Goal: Task Accomplishment & Management: Manage account settings

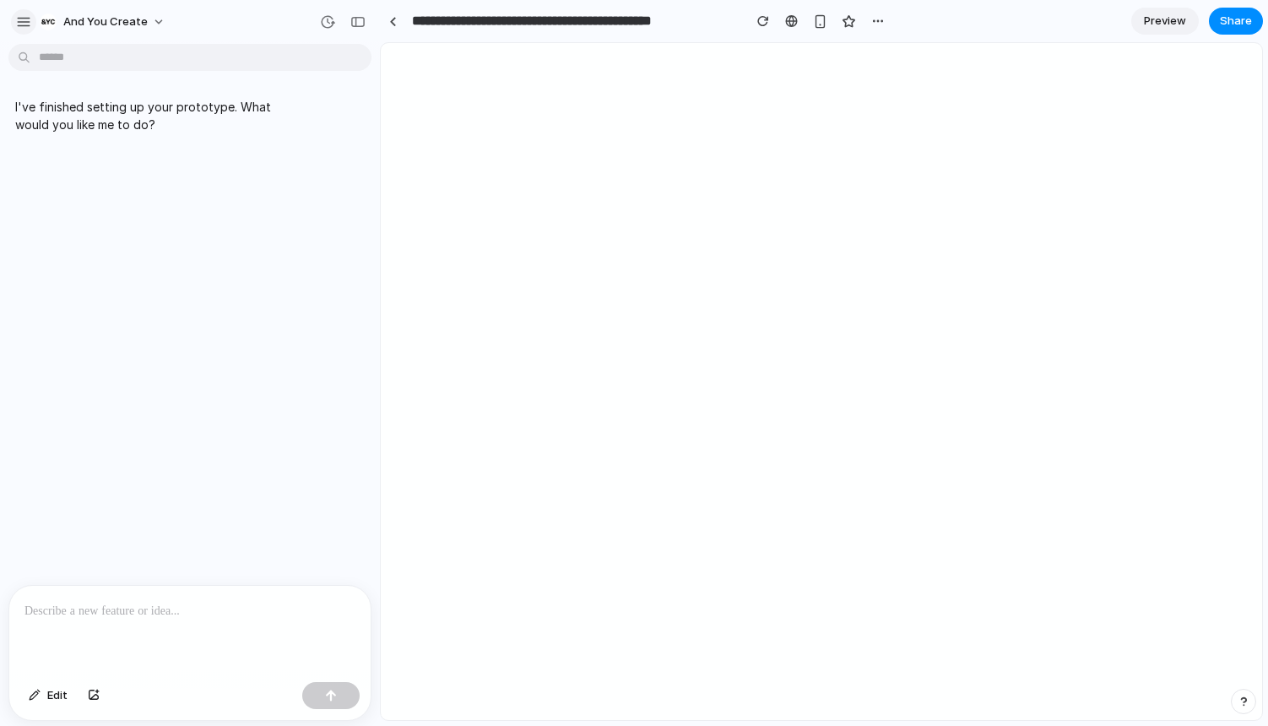
click at [13, 24] on button "button" at bounding box center [23, 21] width 25 height 25
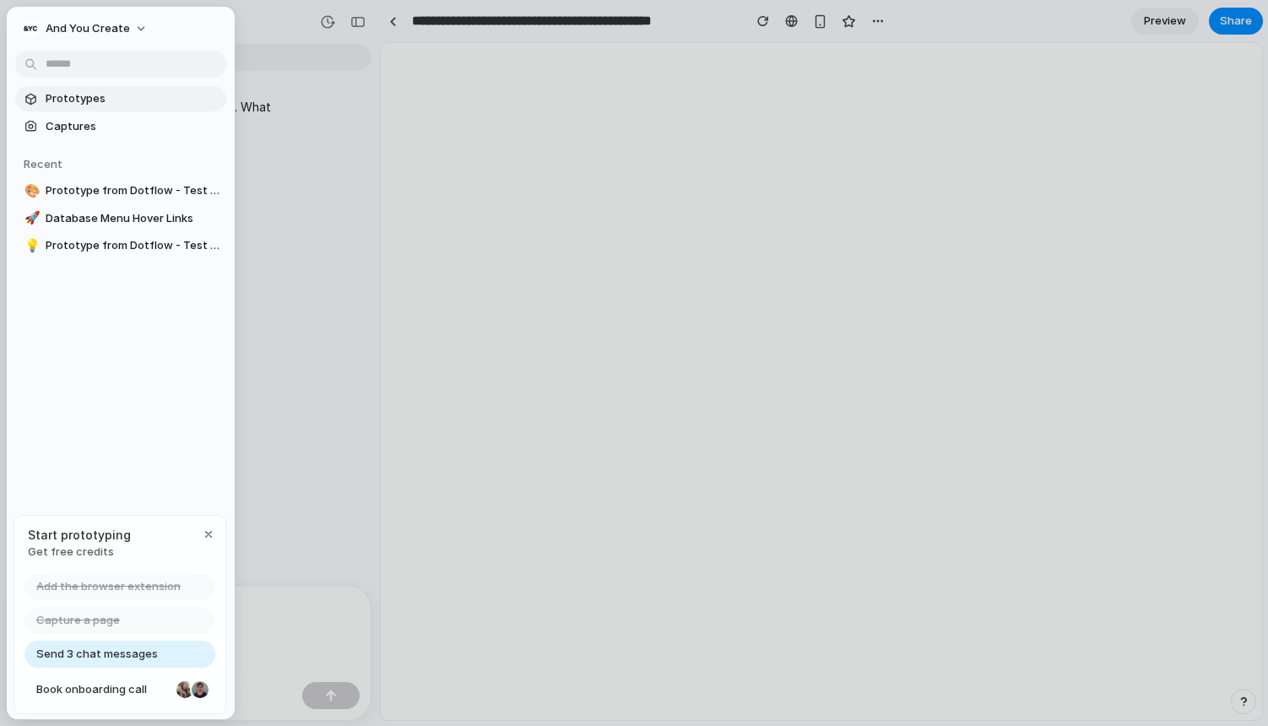
click at [55, 99] on span "Prototypes" at bounding box center [133, 98] width 174 height 17
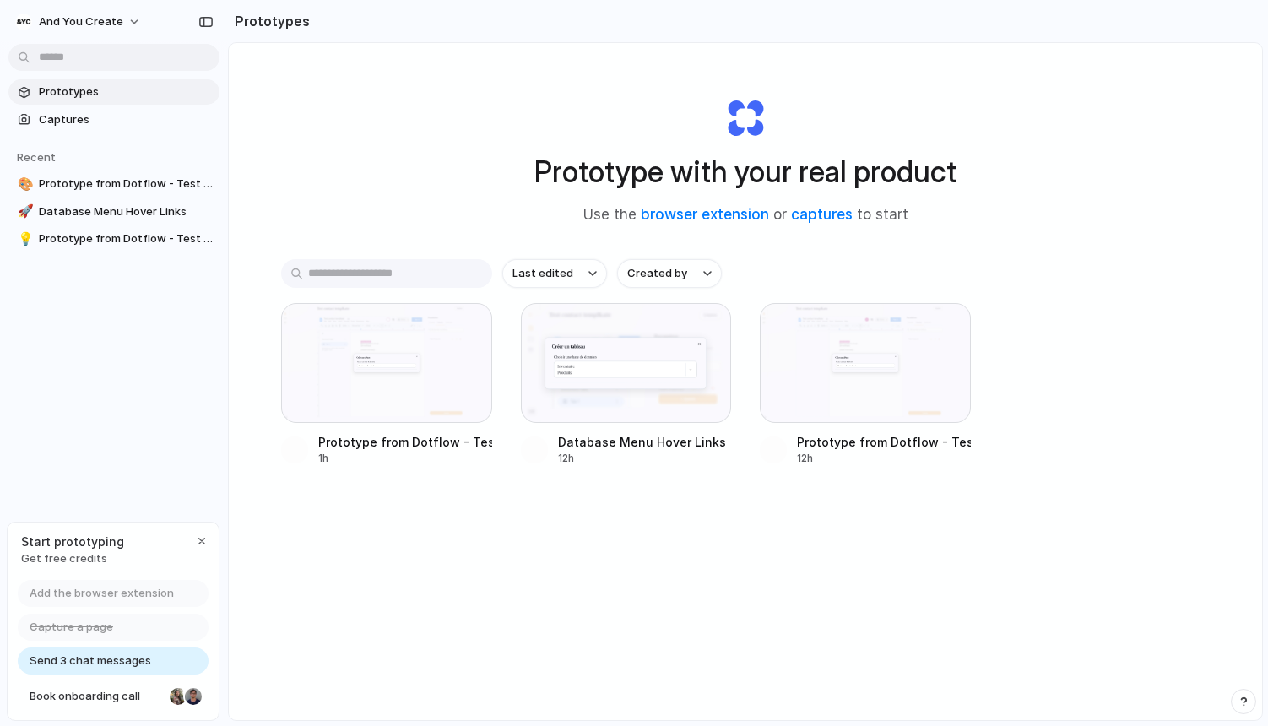
click at [101, 660] on span "Send 3 chat messages" at bounding box center [91, 661] width 122 height 17
click at [121, 663] on span "Send 3 chat messages" at bounding box center [91, 661] width 122 height 17
click at [133, 703] on span "Book onboarding call" at bounding box center [96, 696] width 133 height 17
click at [20, 20] on div "button" at bounding box center [23, 22] width 17 height 17
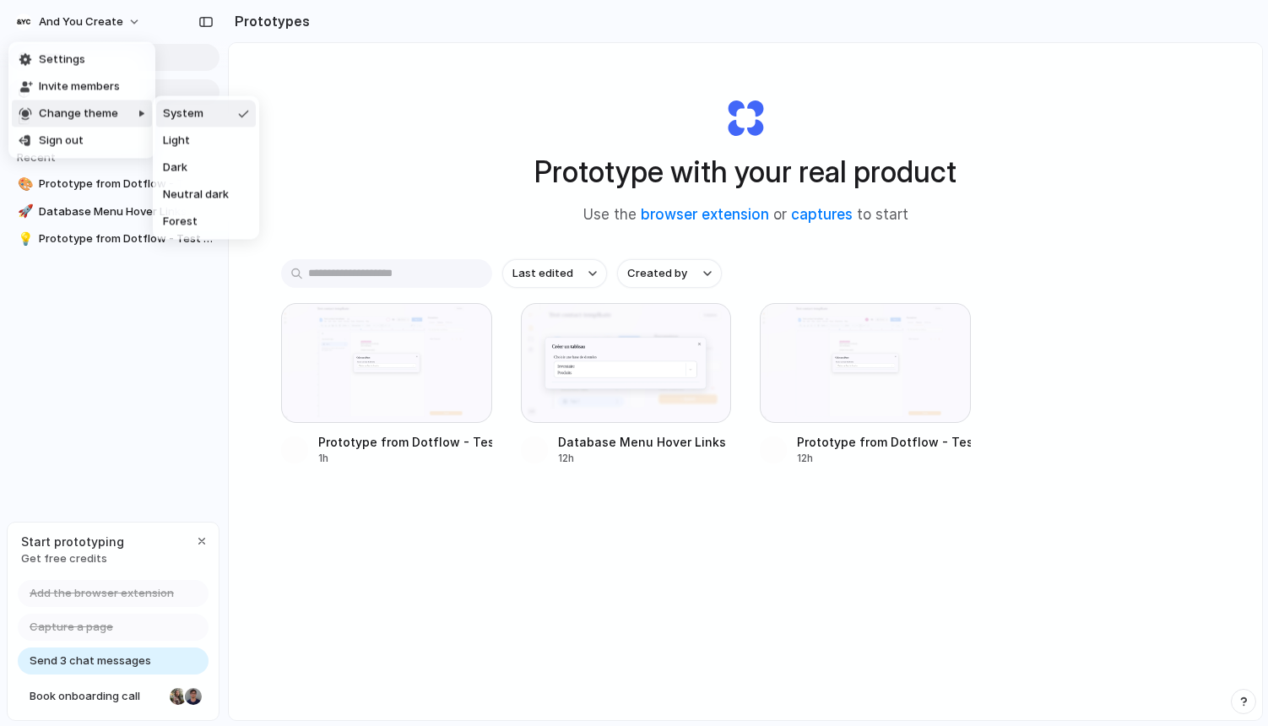
click at [68, 103] on li "Change theme" at bounding box center [82, 113] width 140 height 27
drag, startPoint x: 68, startPoint y: 103, endPoint x: 82, endPoint y: 119, distance: 21.5
click at [82, 119] on body "And you create Prototypes Captures Recent 🎨 Prototype from Dotflow - Test conta…" at bounding box center [634, 363] width 1268 height 726
click at [224, 198] on span "Neutral dark" at bounding box center [196, 195] width 66 height 17
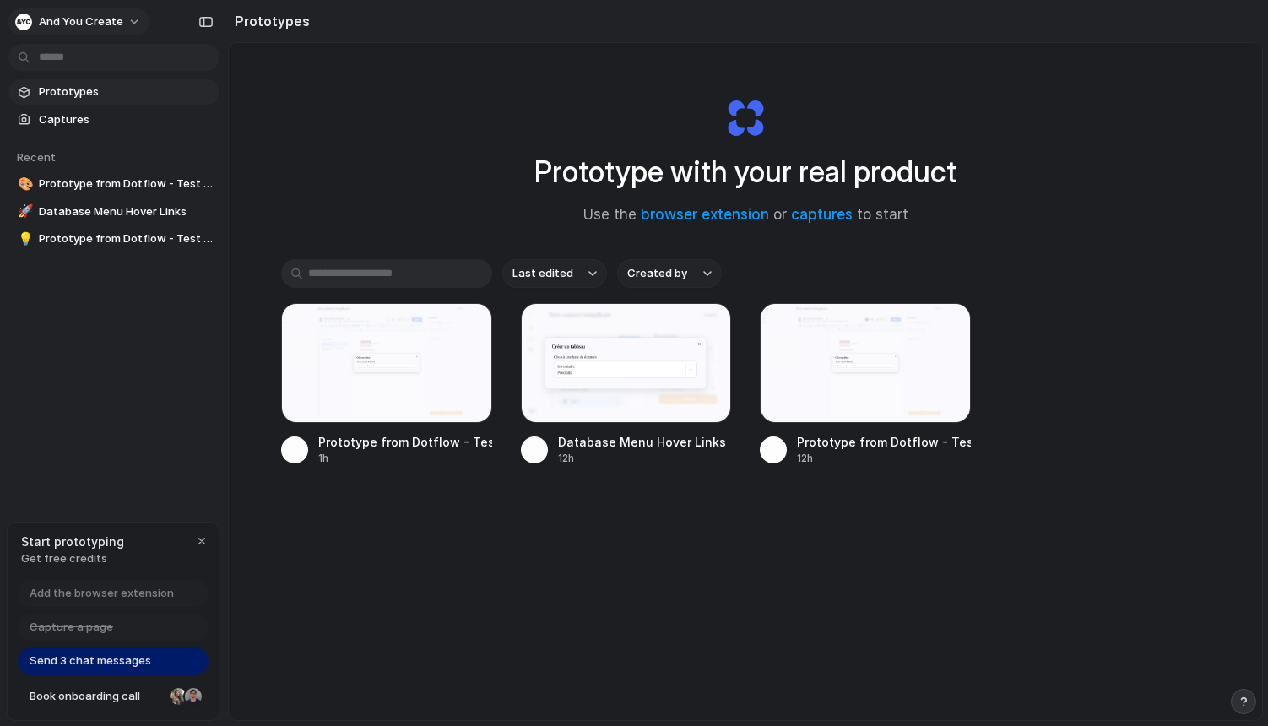
click at [42, 22] on span "And you create" at bounding box center [81, 22] width 84 height 17
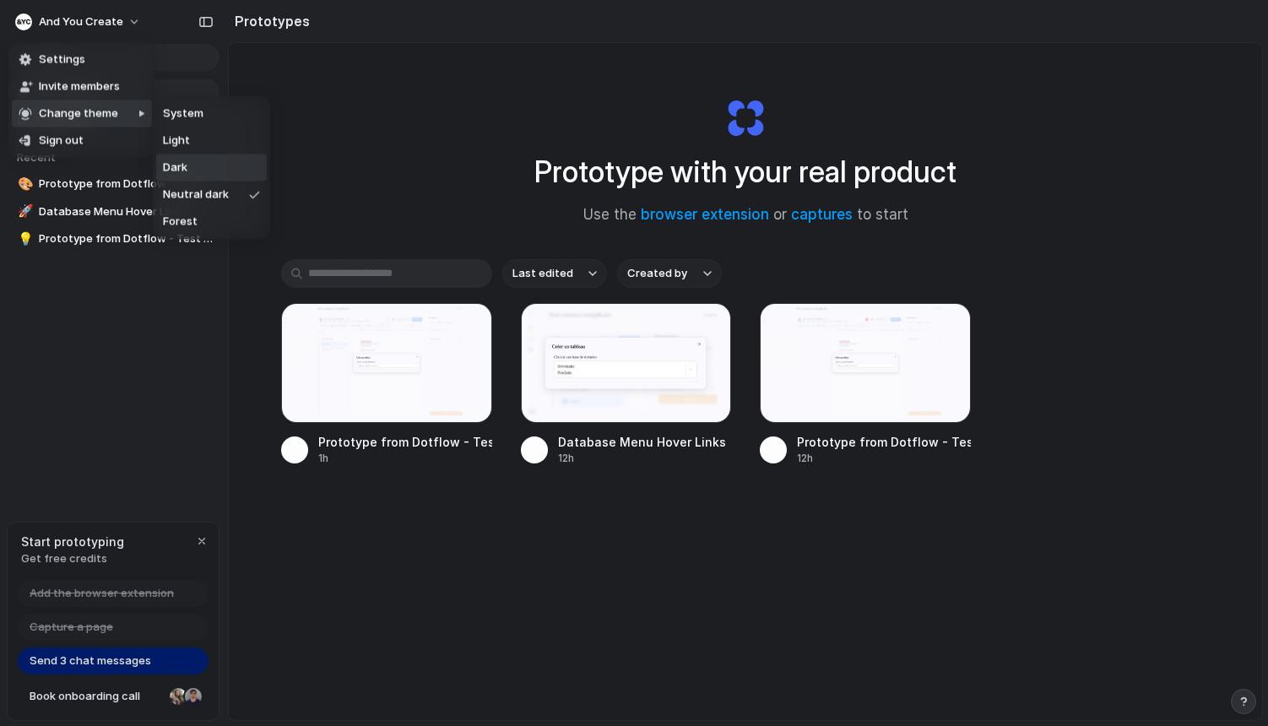
click at [214, 168] on li "Dark" at bounding box center [211, 168] width 111 height 27
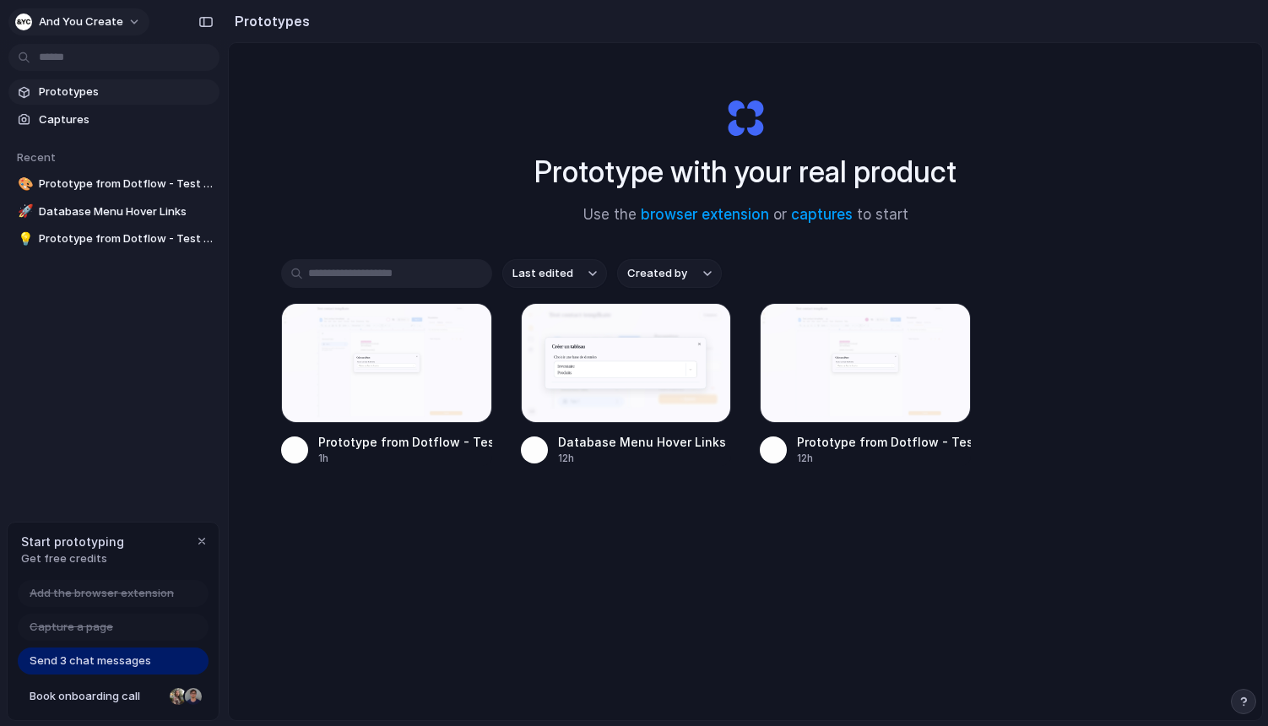
click at [104, 20] on span "And you create" at bounding box center [81, 22] width 84 height 17
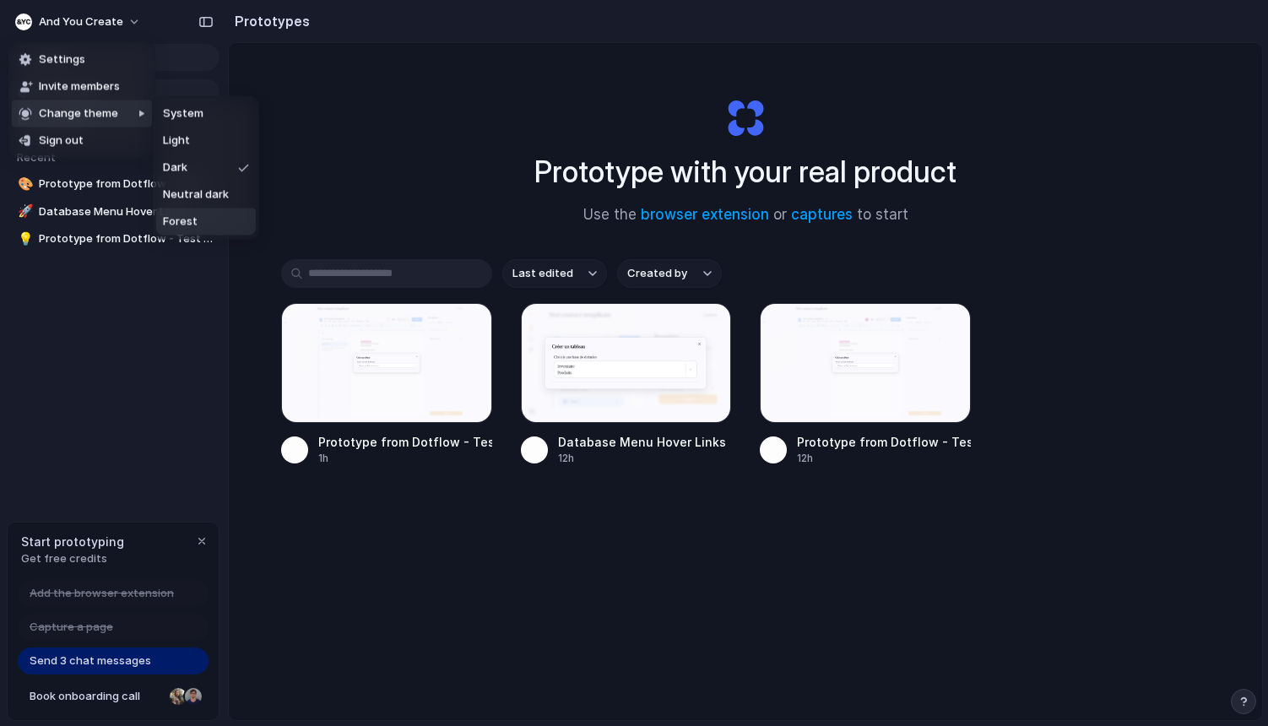
click at [212, 231] on li "Forest" at bounding box center [206, 222] width 100 height 27
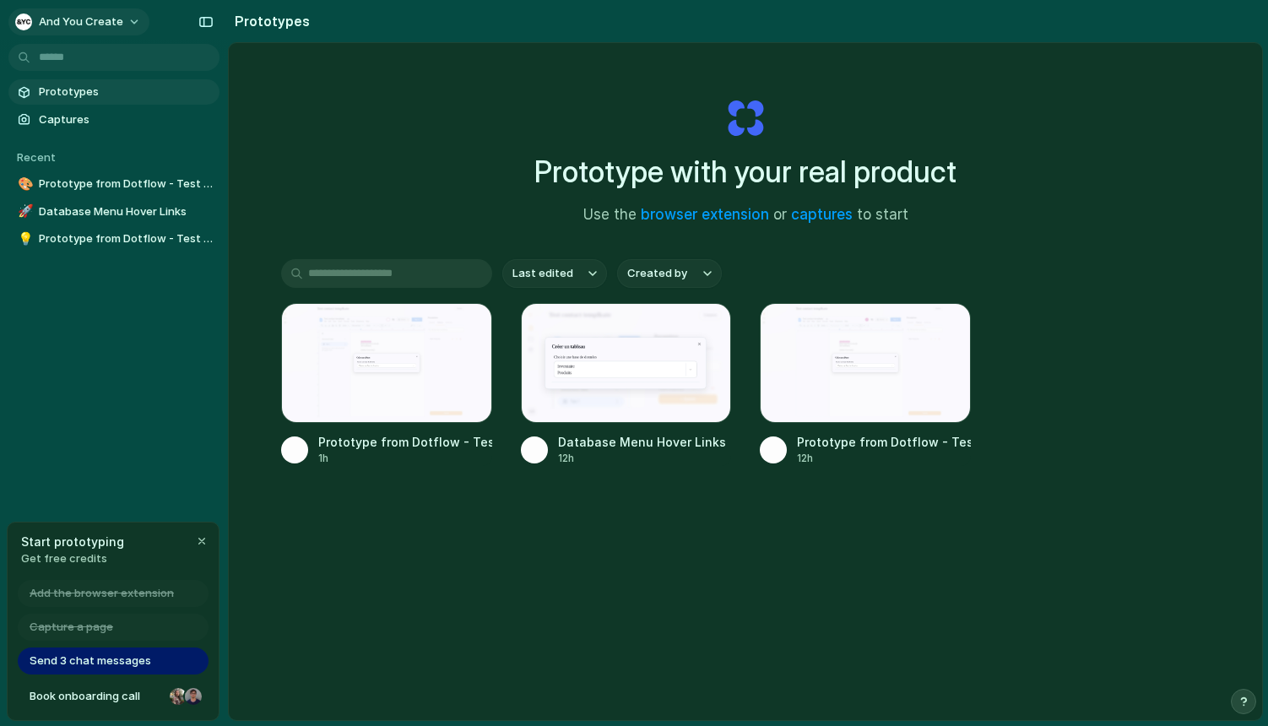
click at [112, 18] on span "And you create" at bounding box center [81, 22] width 84 height 17
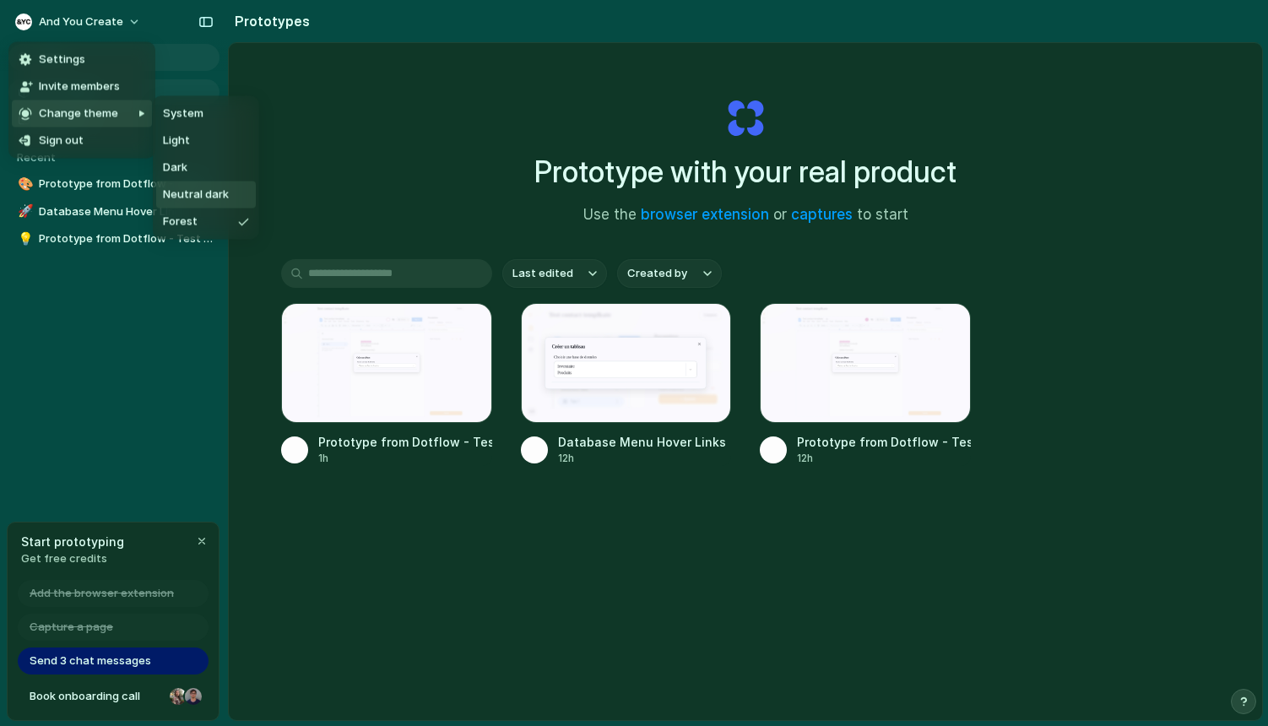
click at [203, 183] on li "Neutral dark" at bounding box center [206, 195] width 100 height 27
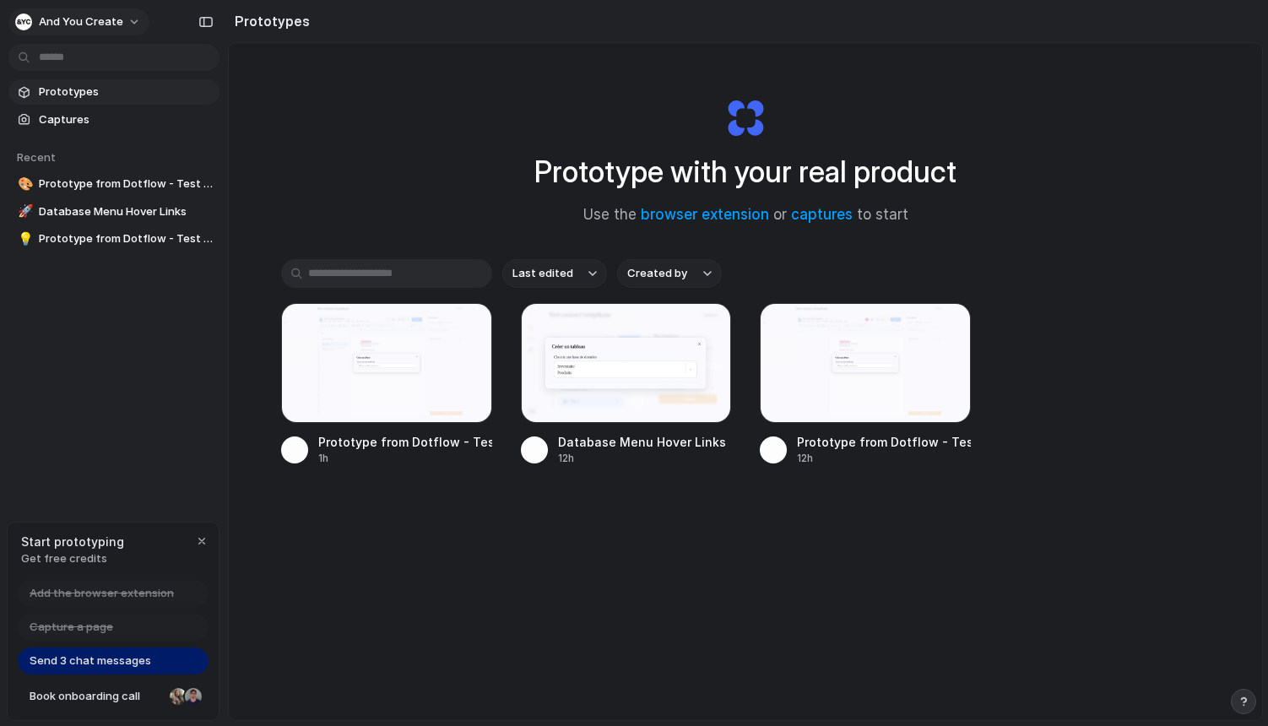
click at [100, 26] on span "And you create" at bounding box center [81, 22] width 84 height 17
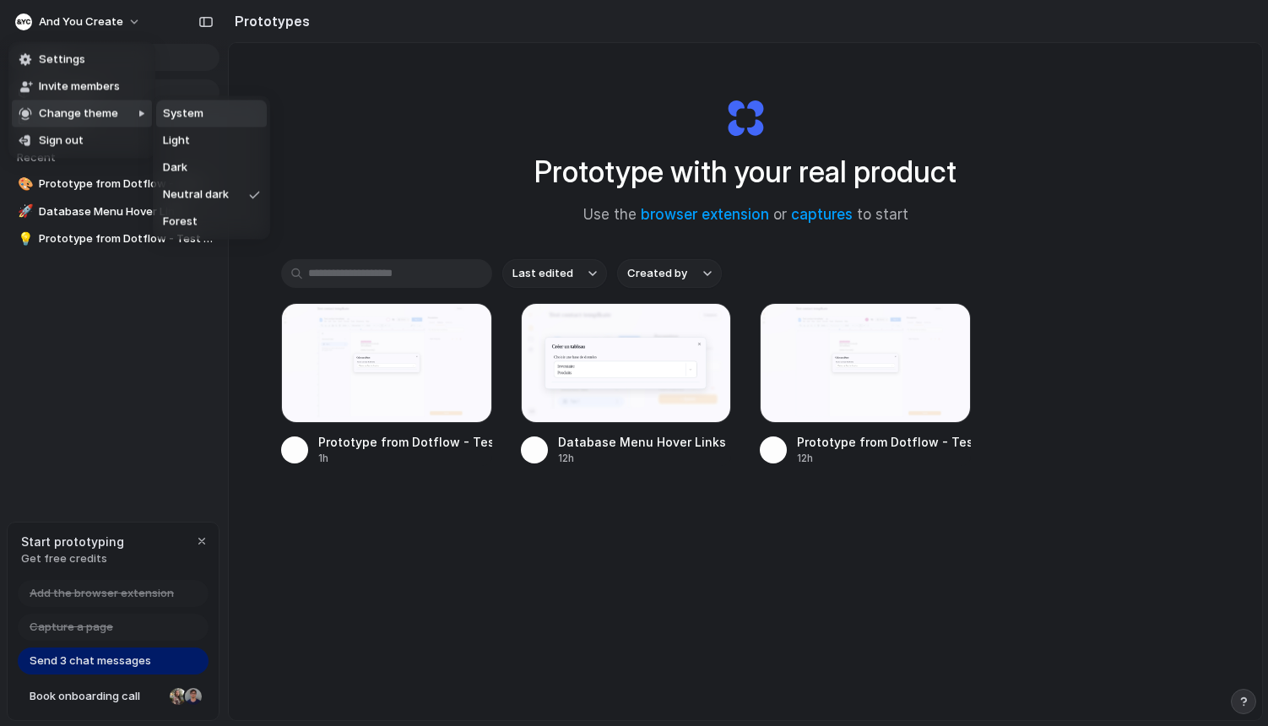
click at [186, 119] on span "System" at bounding box center [183, 114] width 41 height 17
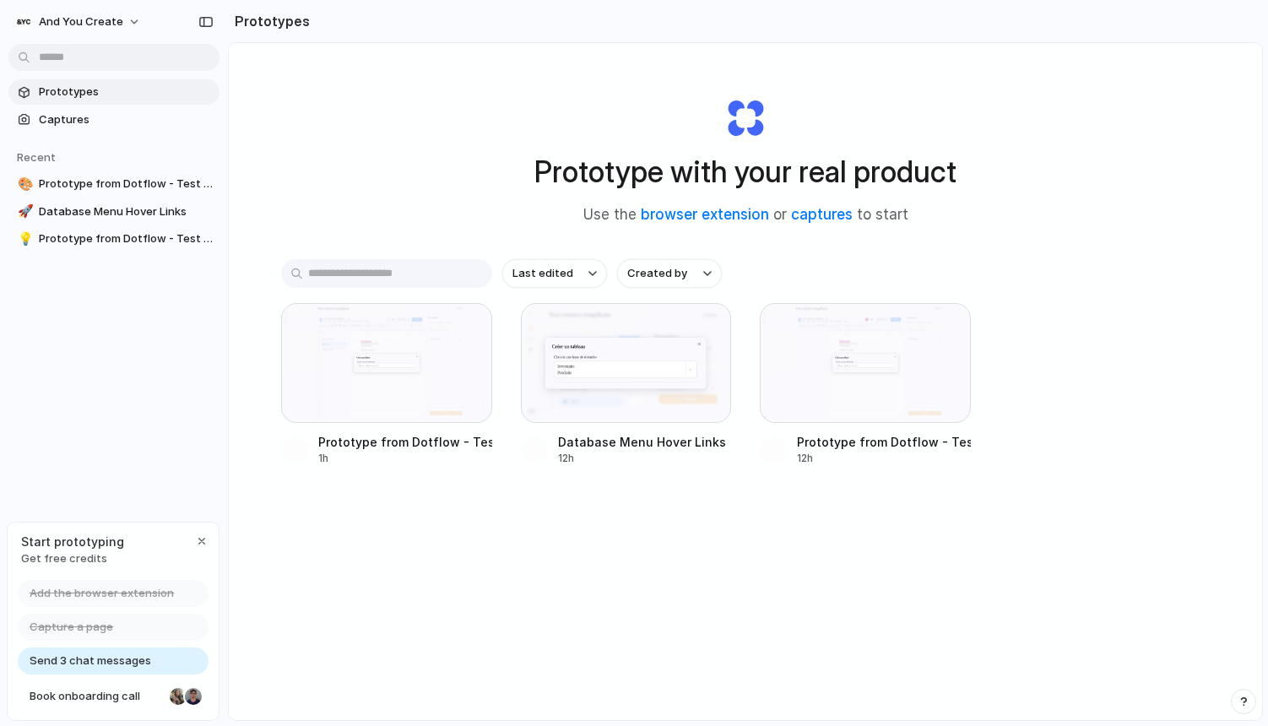
click at [149, 667] on div "Send 3 chat messages" at bounding box center [113, 661] width 191 height 27
click at [128, 661] on span "Send 3 chat messages" at bounding box center [91, 661] width 122 height 17
click at [811, 238] on div "Prototype with your real product Use the browser extension or captures to start" at bounding box center [745, 154] width 675 height 182
click at [70, 122] on span "Captures" at bounding box center [126, 119] width 174 height 17
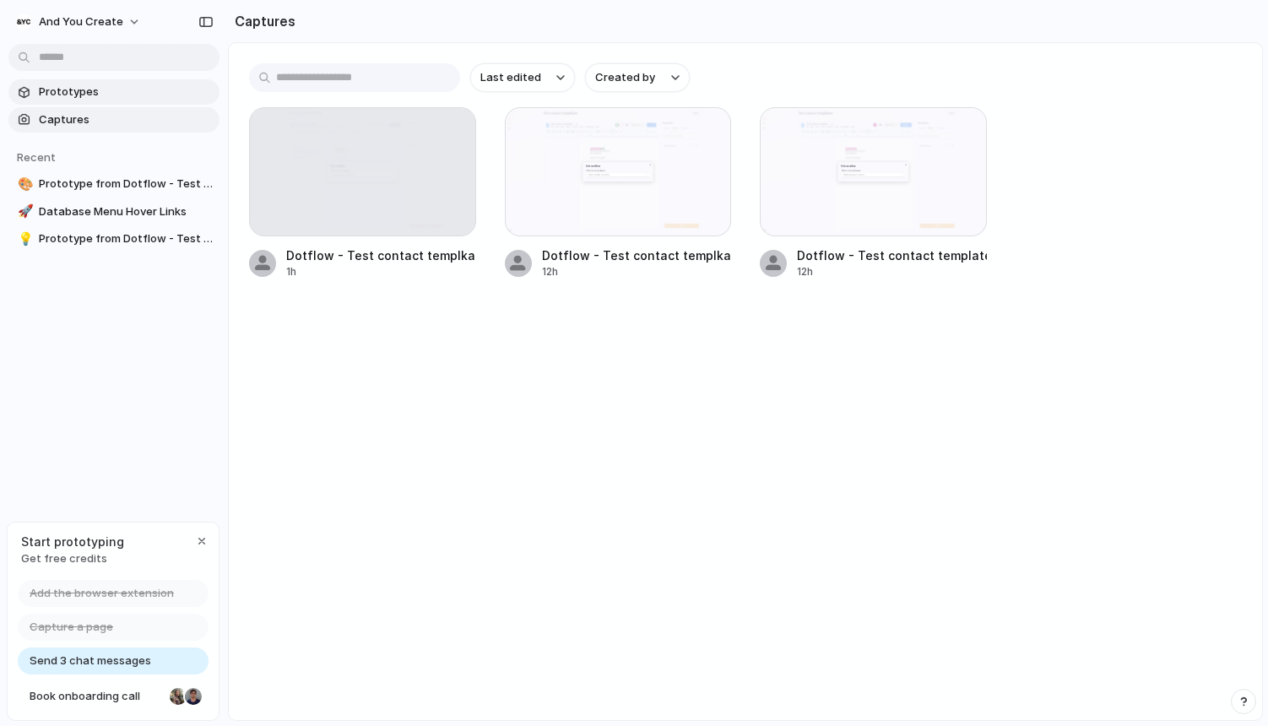
click at [87, 97] on span "Prototypes" at bounding box center [126, 92] width 174 height 17
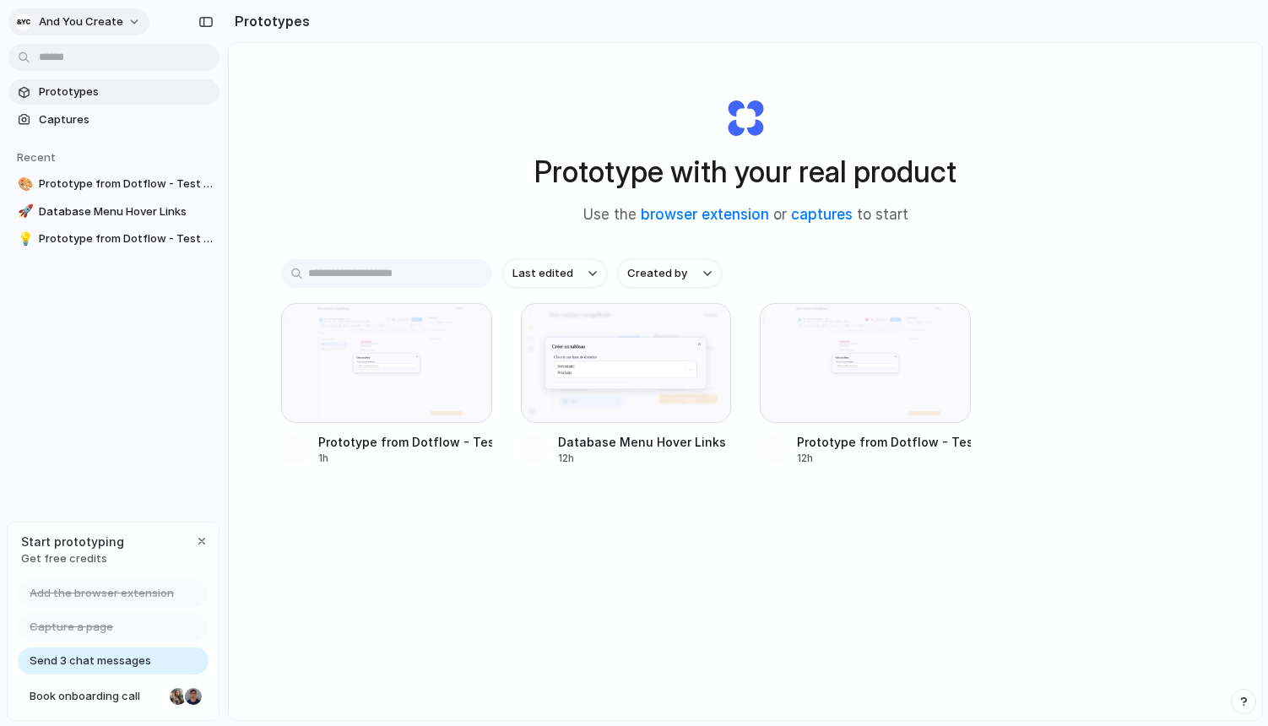
click at [78, 23] on span "And you create" at bounding box center [81, 22] width 84 height 17
click at [78, 79] on span "Invite members" at bounding box center [79, 87] width 81 height 17
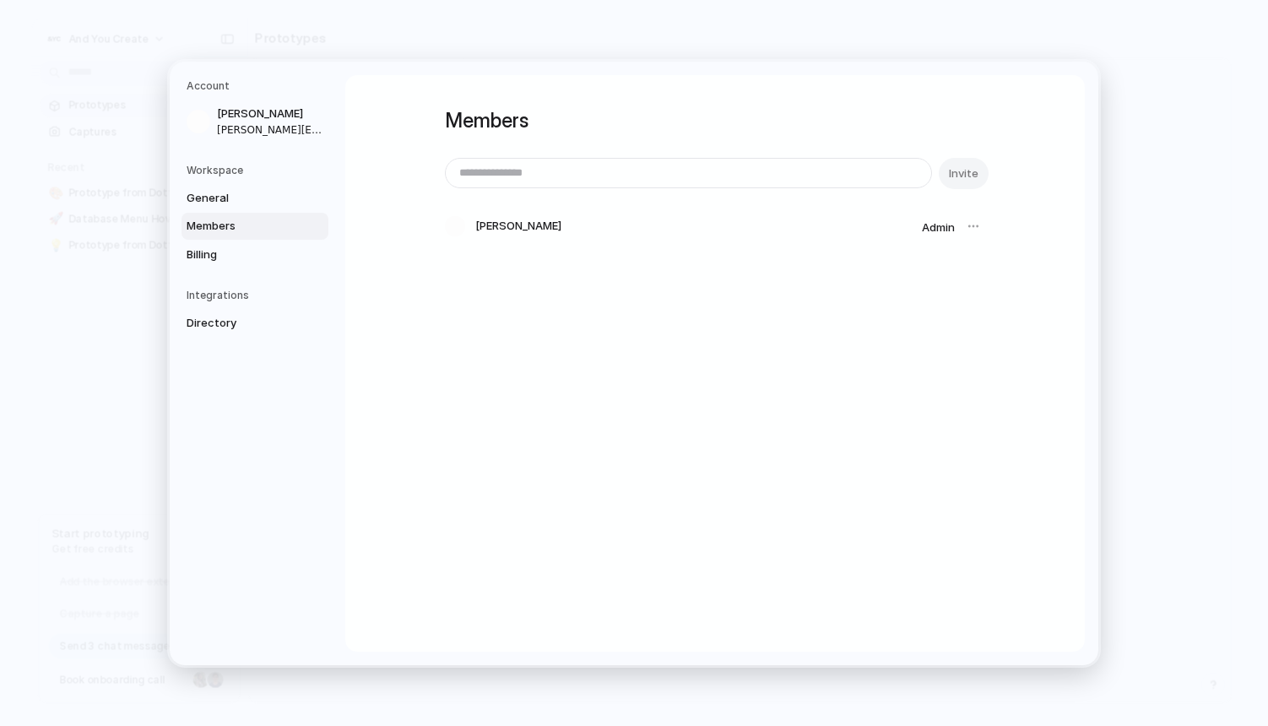
click at [215, 169] on h5 "Workspace" at bounding box center [258, 169] width 142 height 15
click at [583, 177] on input "email" at bounding box center [689, 173] width 486 height 29
click at [969, 168] on span "Invite" at bounding box center [964, 173] width 30 height 17
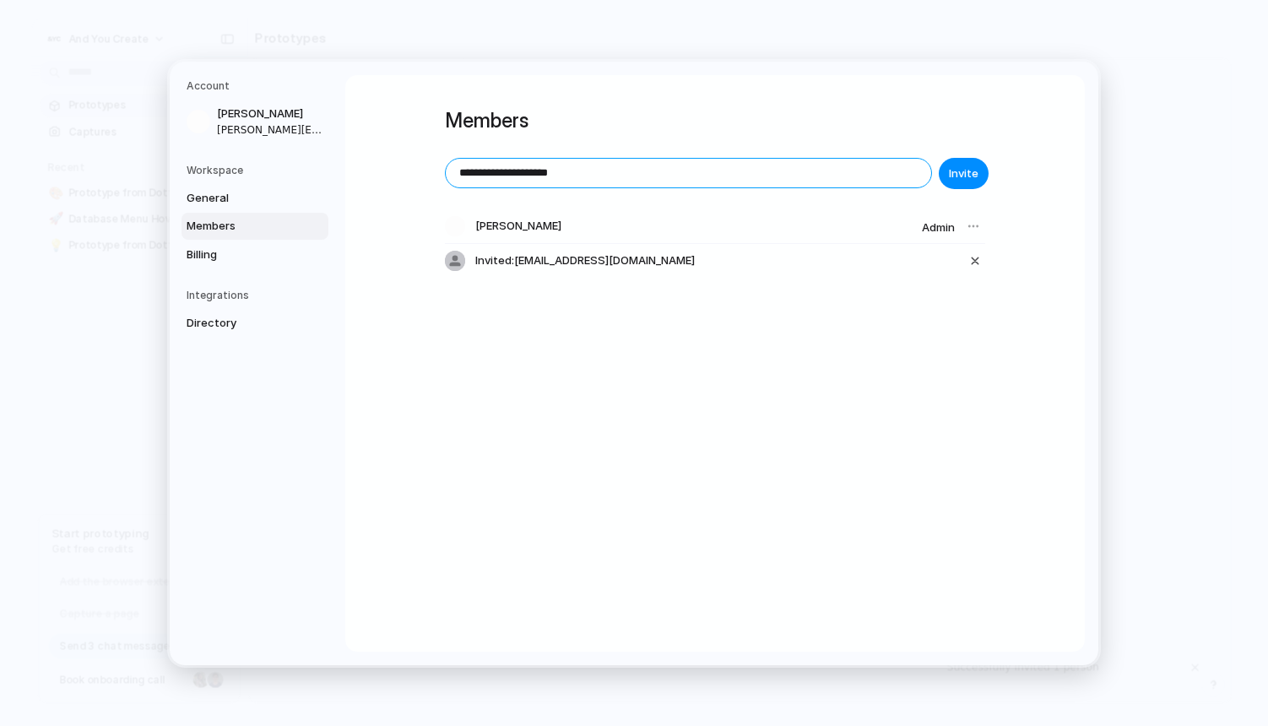
drag, startPoint x: 490, startPoint y: 171, endPoint x: 416, endPoint y: 166, distance: 73.6
click at [416, 166] on div "**********" at bounding box center [715, 363] width 740 height 577
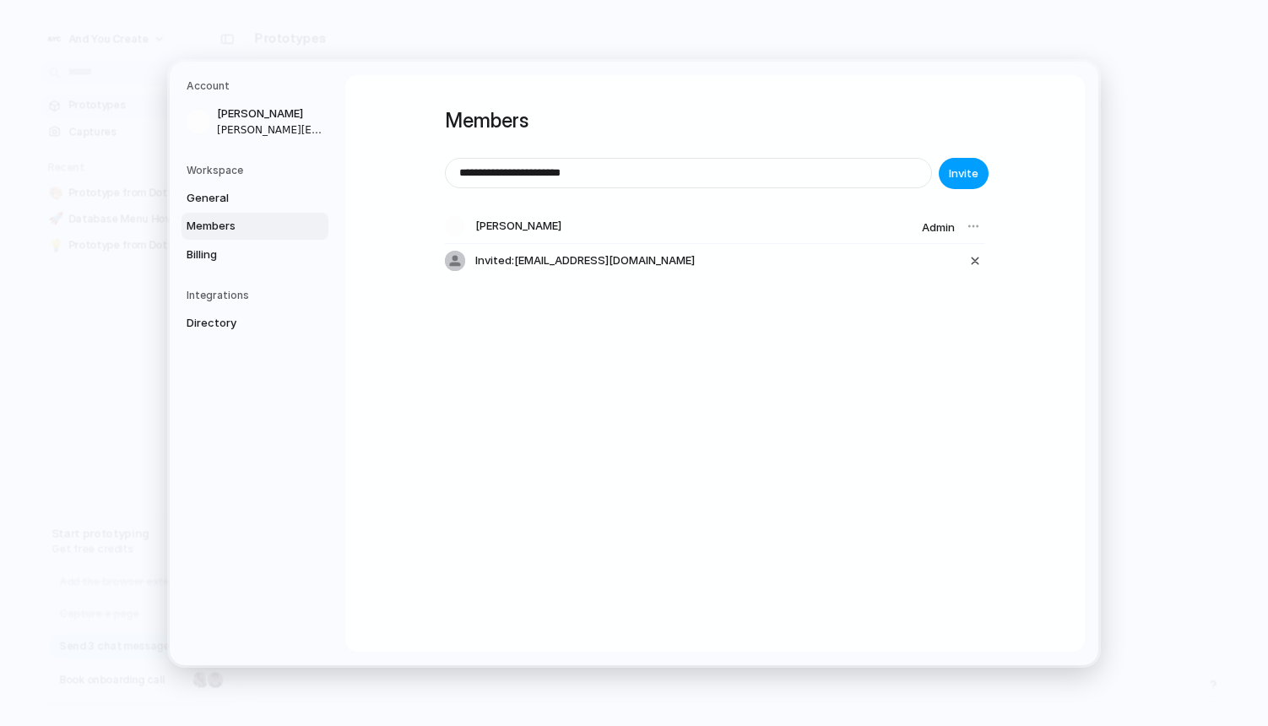
click at [969, 177] on span "Invite" at bounding box center [964, 173] width 30 height 17
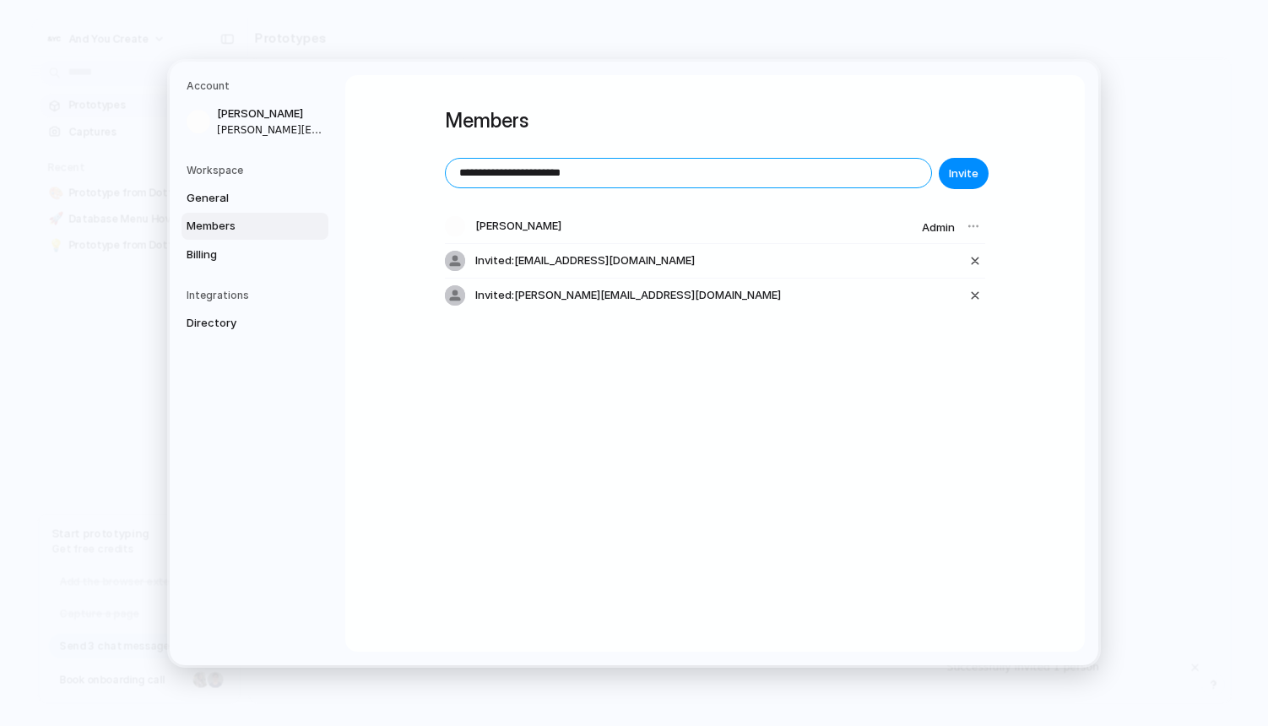
click at [503, 171] on input "**********" at bounding box center [689, 173] width 486 height 29
drag, startPoint x: 501, startPoint y: 173, endPoint x: 401, endPoint y: 165, distance: 100.0
click at [401, 165] on div "**********" at bounding box center [715, 363] width 740 height 577
type input "**********"
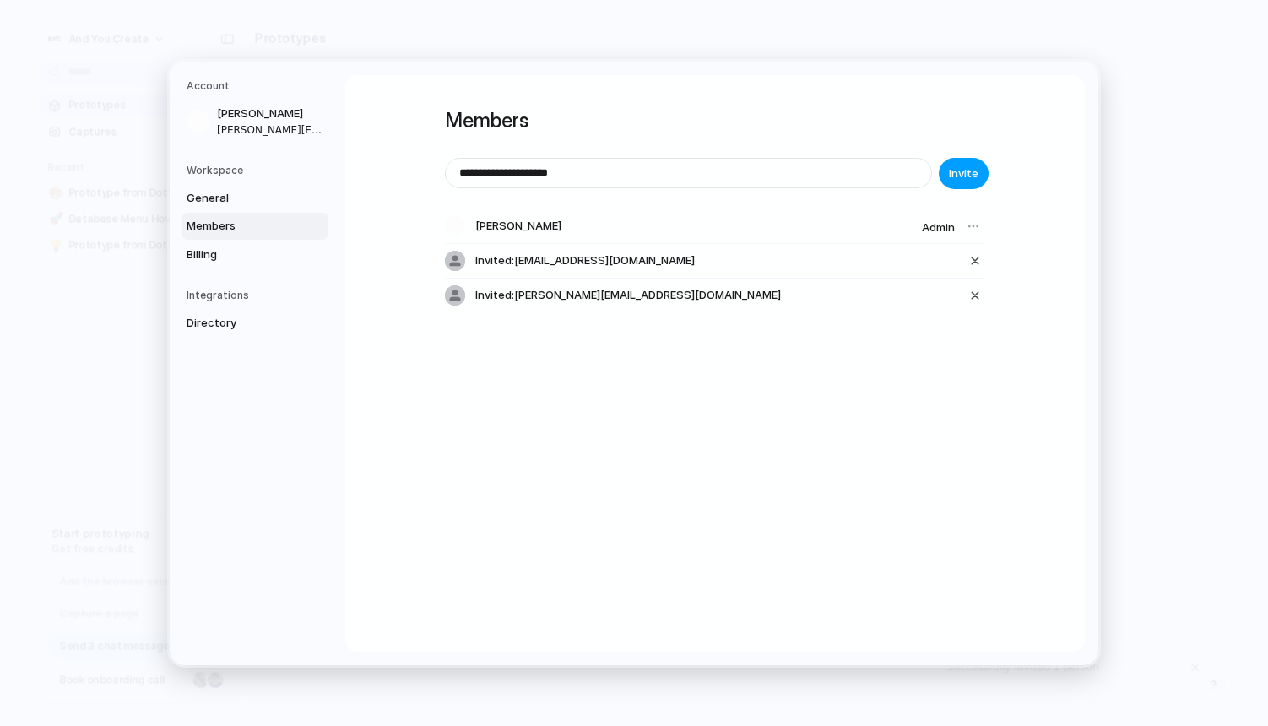
click at [954, 168] on span "Invite" at bounding box center [964, 173] width 30 height 17
click at [225, 247] on span "Billing" at bounding box center [241, 254] width 108 height 17
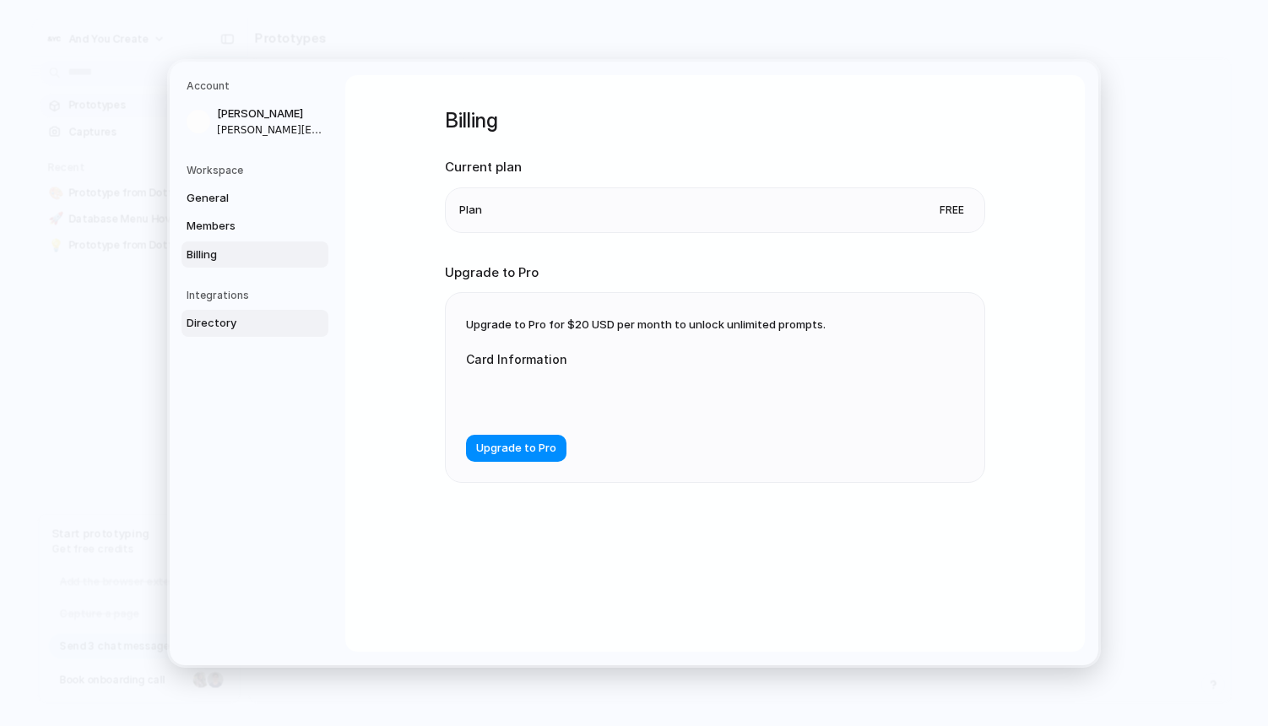
click at [221, 325] on span "Directory" at bounding box center [241, 323] width 108 height 17
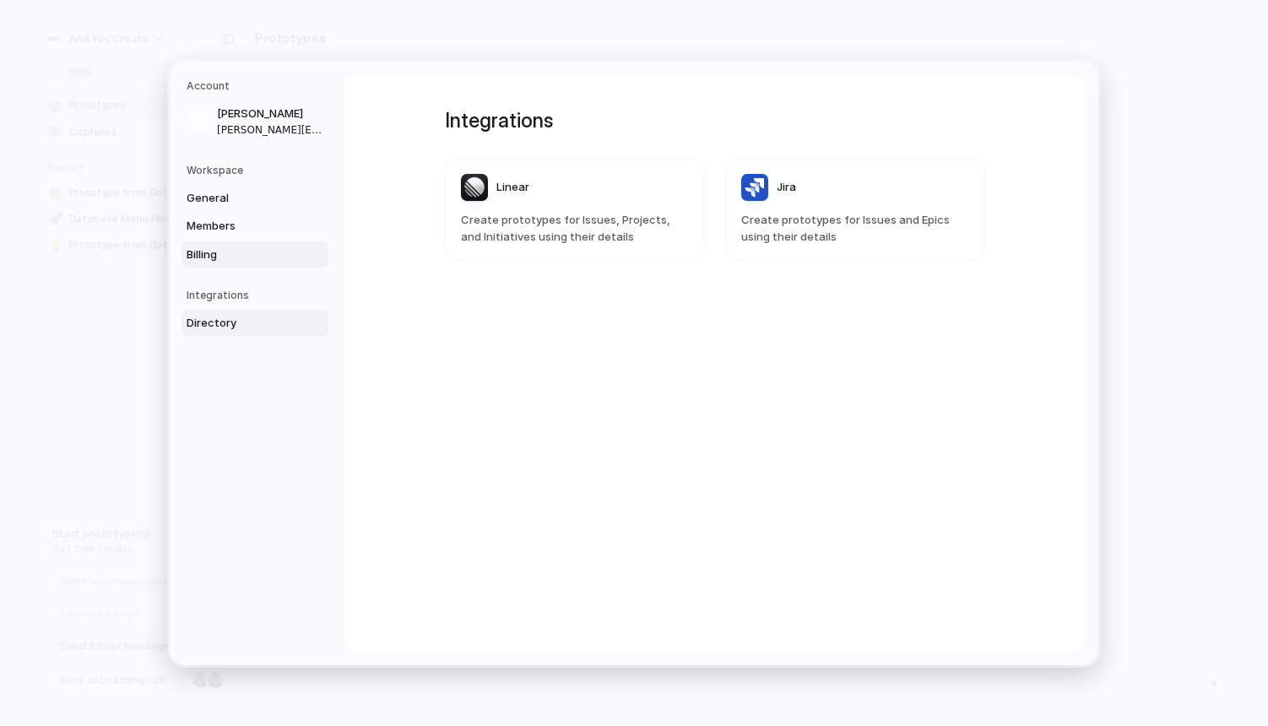
click at [240, 247] on span "Billing" at bounding box center [241, 254] width 108 height 17
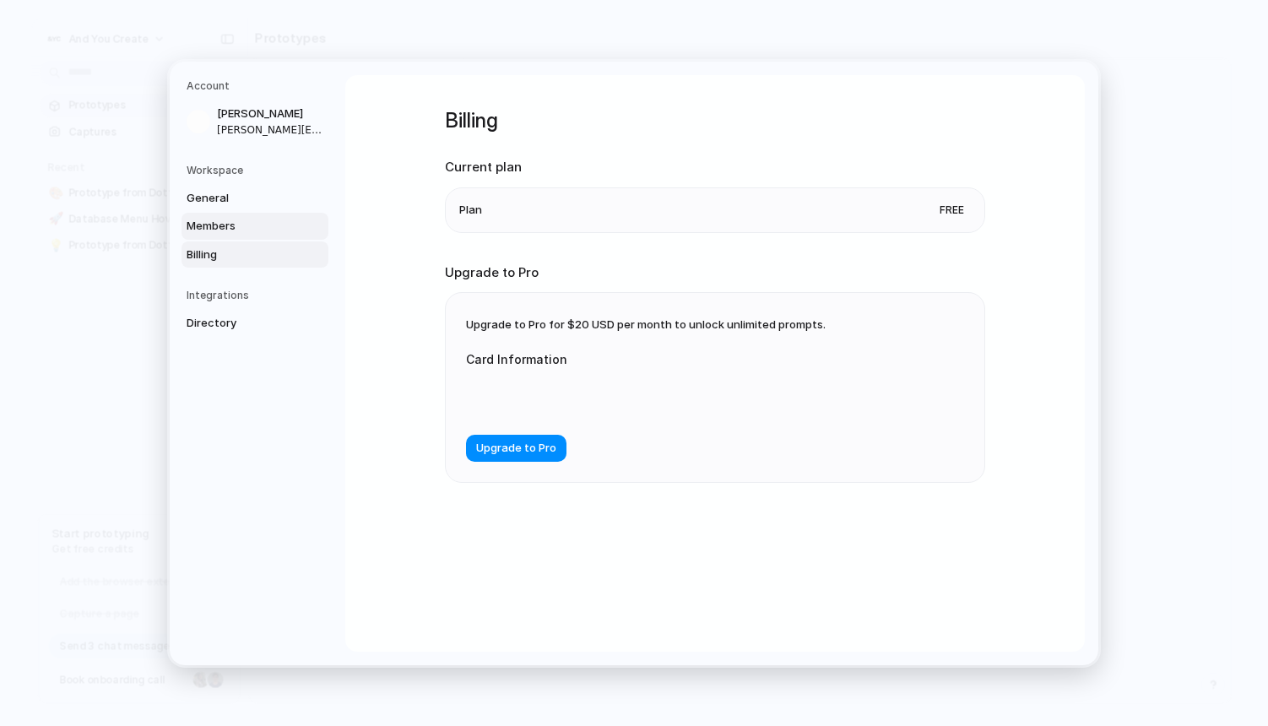
click at [241, 220] on span "Members" at bounding box center [241, 226] width 108 height 17
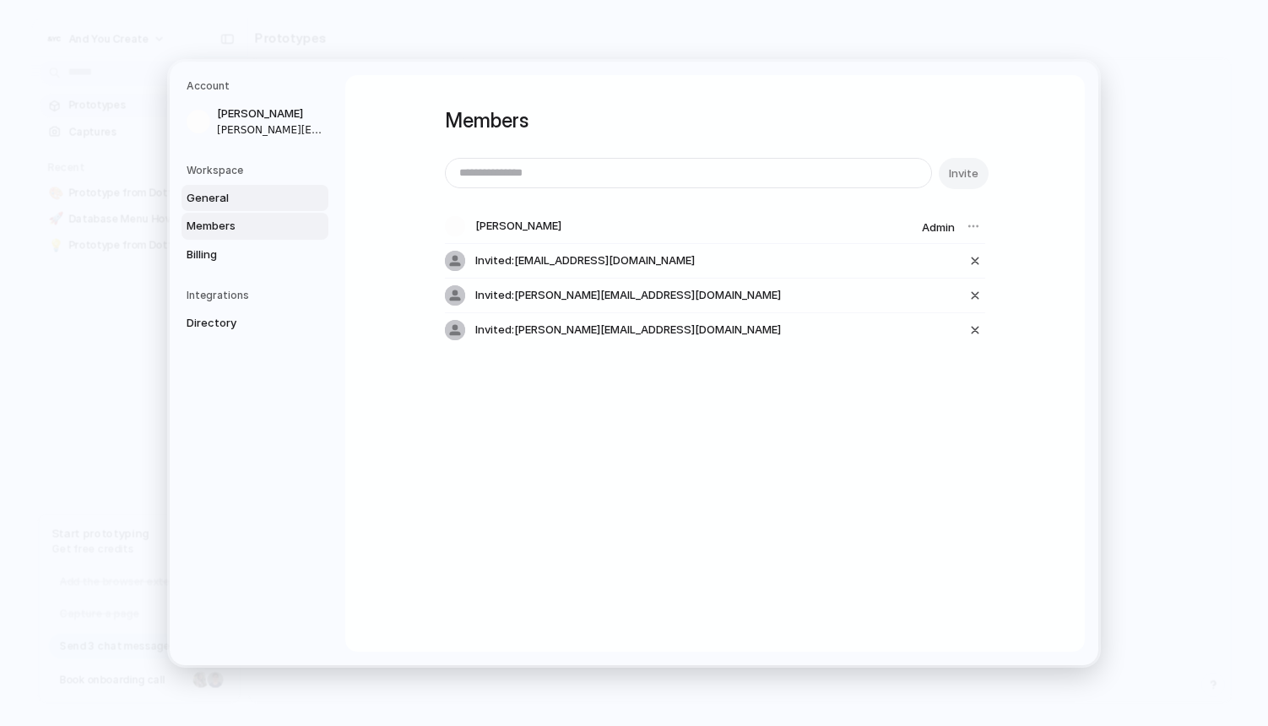
click at [246, 190] on span "General" at bounding box center [241, 197] width 108 height 17
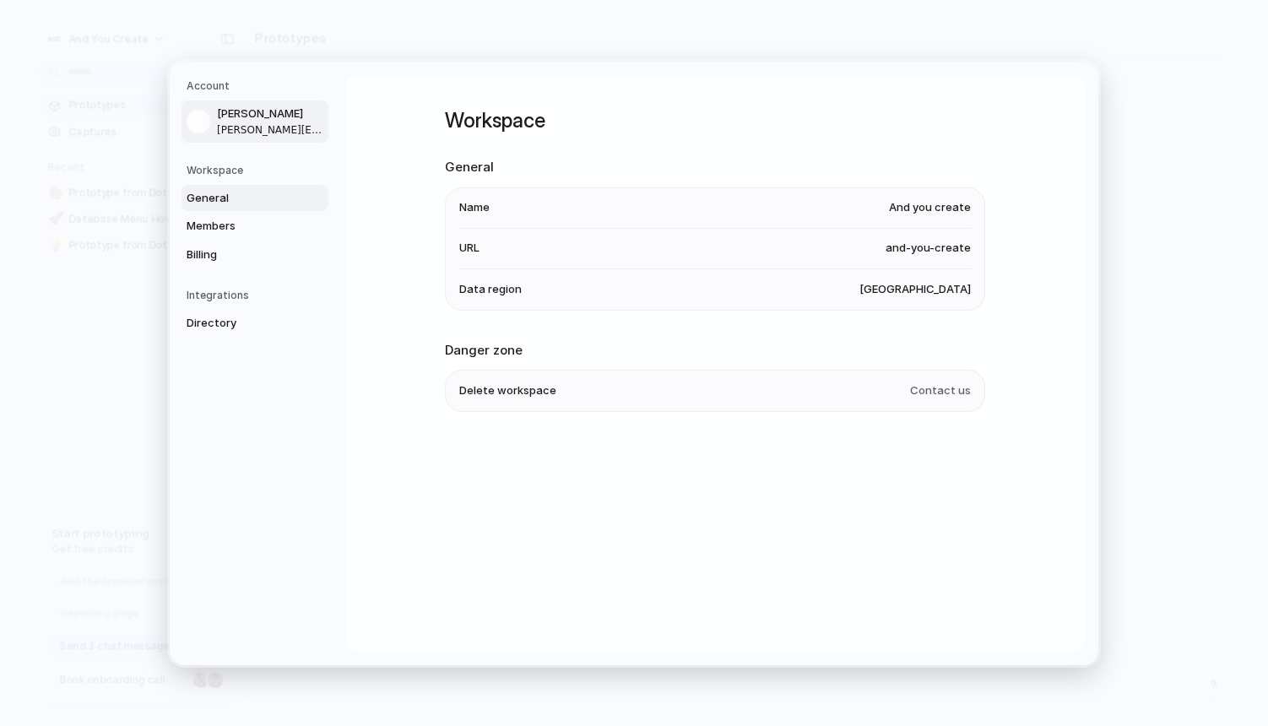
click at [238, 128] on span "[PERSON_NAME][EMAIL_ADDRESS][DOMAIN_NAME]" at bounding box center [271, 129] width 108 height 15
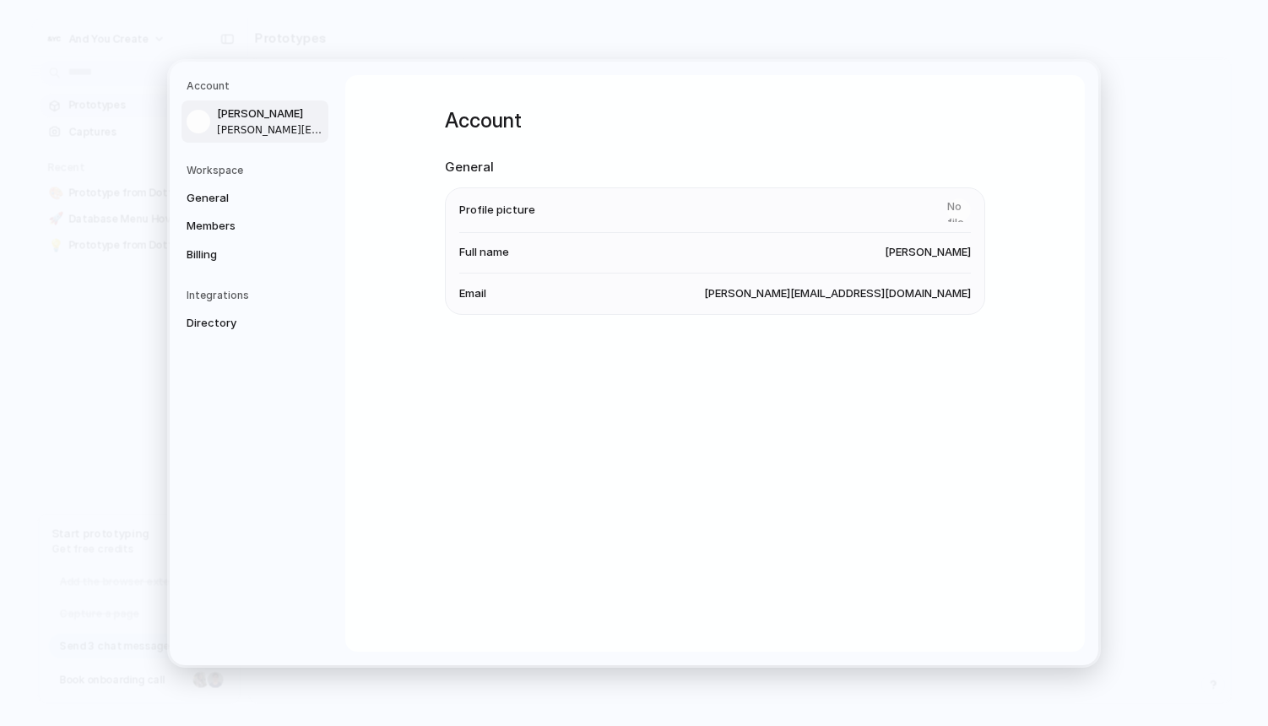
click at [924, 230] on li "Profile picture" at bounding box center [715, 209] width 512 height 45
click at [909, 201] on li "Profile picture" at bounding box center [715, 209] width 512 height 45
click at [516, 207] on span "Profile picture" at bounding box center [497, 209] width 76 height 17
click at [492, 219] on li "Profile picture" at bounding box center [715, 209] width 512 height 45
drag, startPoint x: 496, startPoint y: 204, endPoint x: 558, endPoint y: 214, distance: 63.2
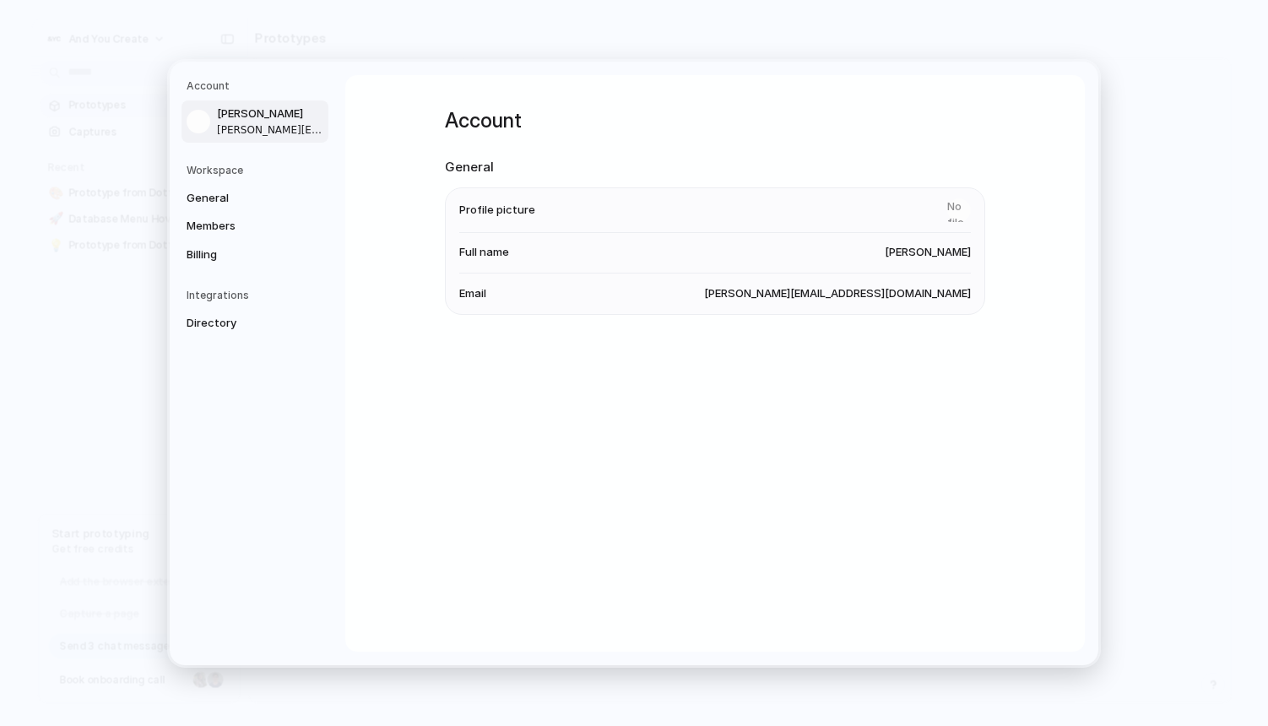
click at [496, 204] on span "Profile picture" at bounding box center [497, 209] width 76 height 17
click at [917, 214] on li "Profile picture" at bounding box center [715, 209] width 512 height 45
click at [237, 323] on span "Directory" at bounding box center [241, 323] width 108 height 17
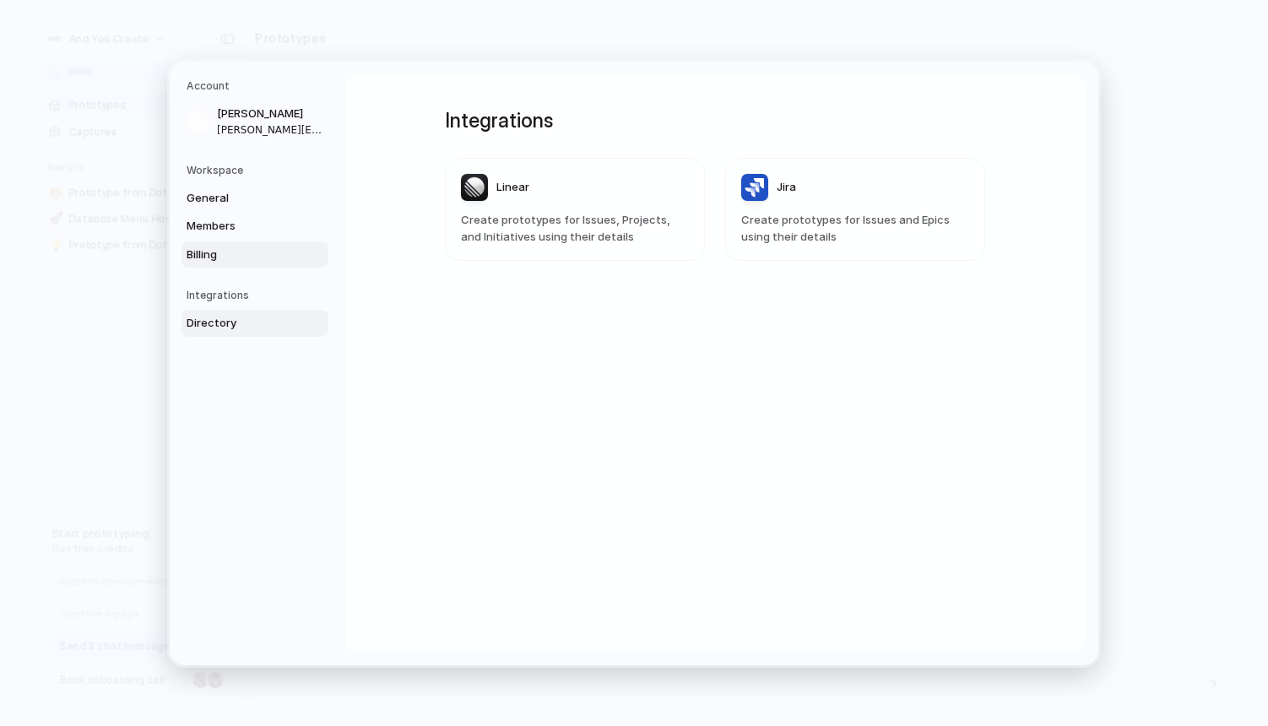
click at [220, 250] on span "Billing" at bounding box center [241, 254] width 108 height 17
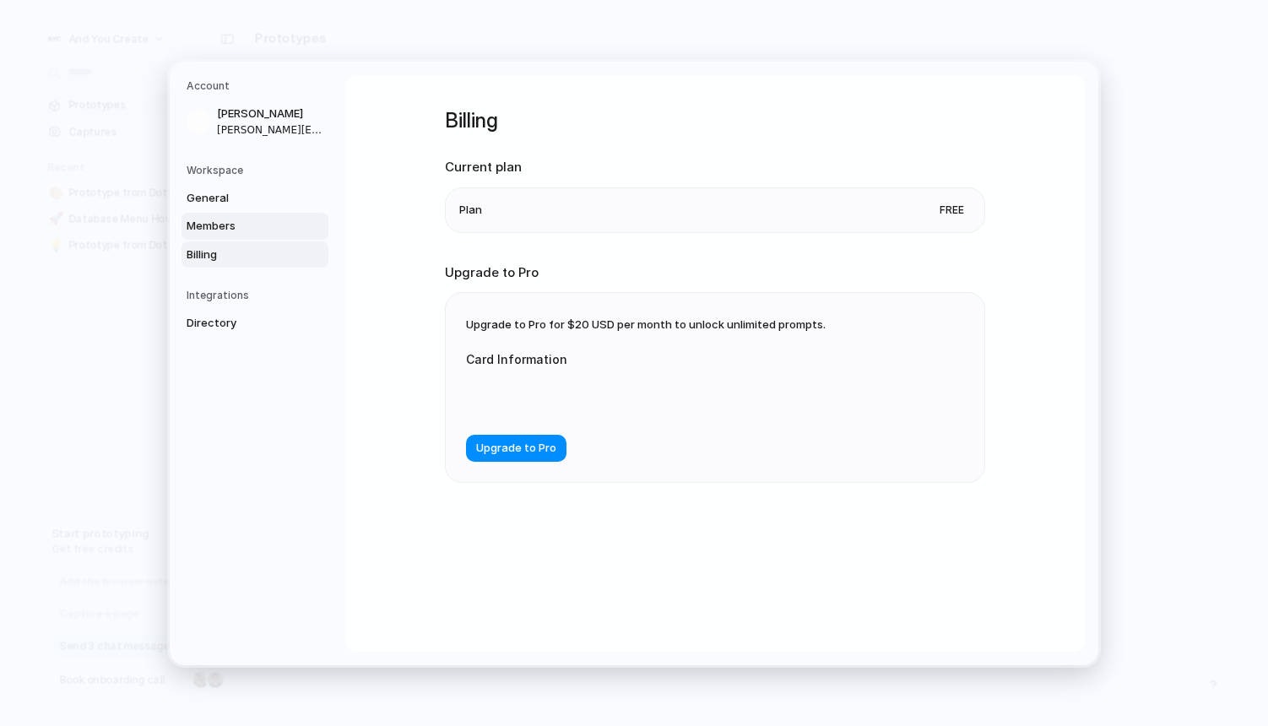
click at [218, 220] on span "Members" at bounding box center [241, 226] width 108 height 17
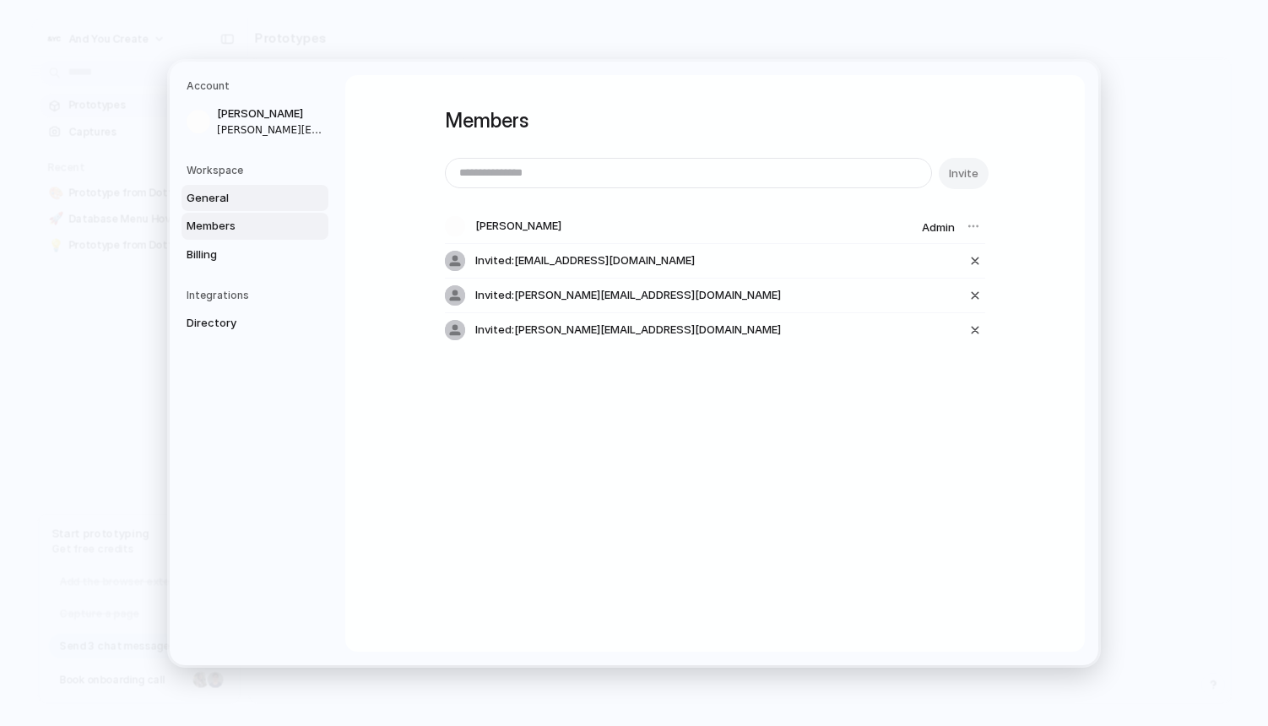
click at [218, 185] on link "General" at bounding box center [255, 197] width 147 height 27
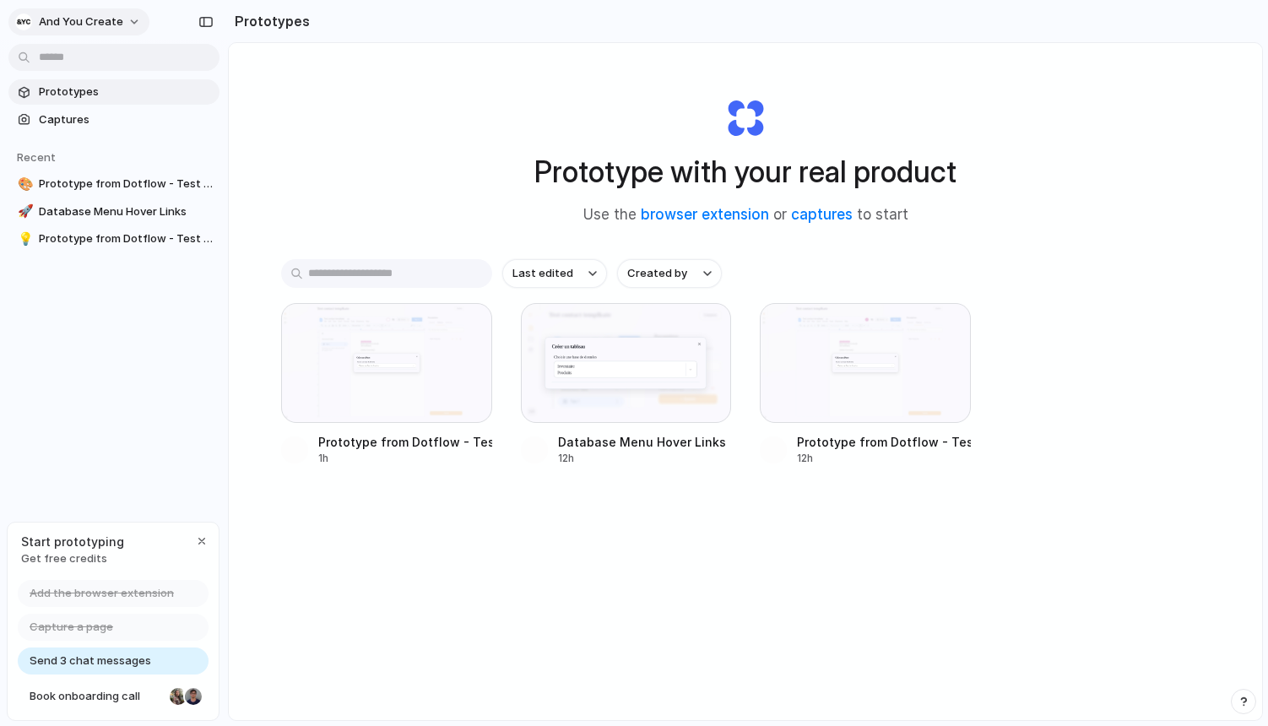
click at [115, 16] on span "And you create" at bounding box center [81, 22] width 84 height 17
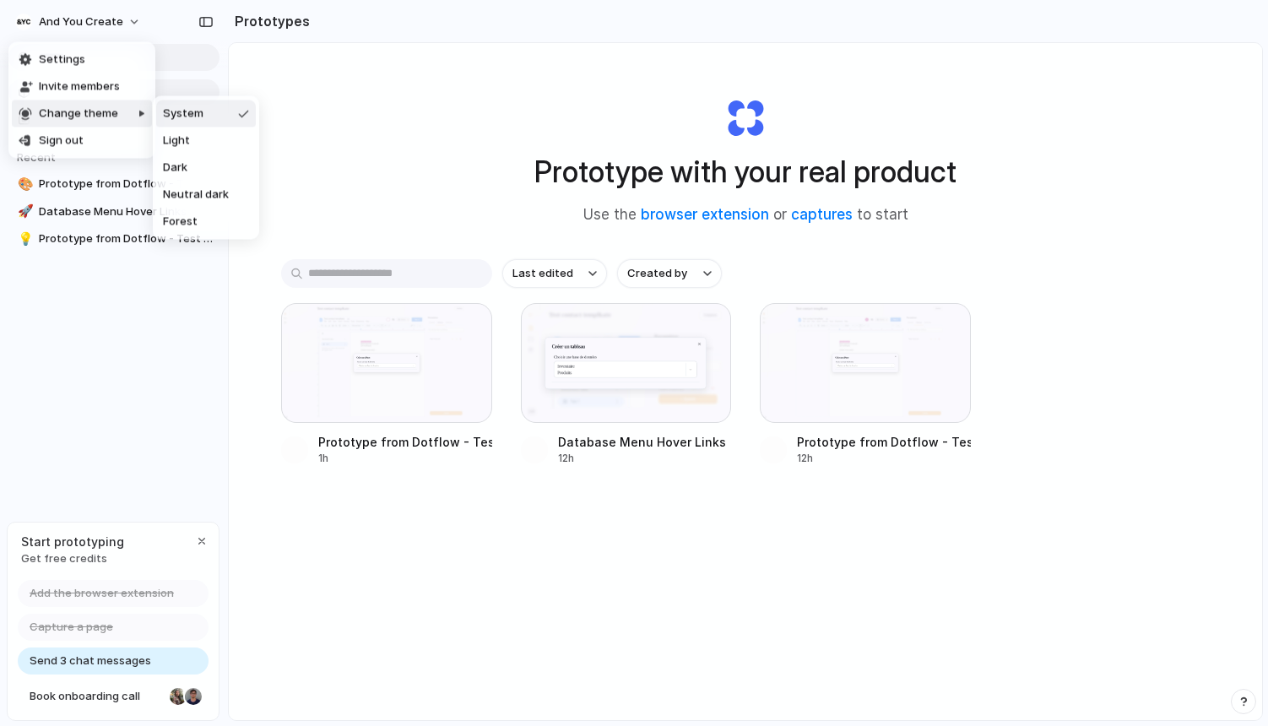
click at [453, 95] on div "Settings Invite members Change theme Sign out" at bounding box center [634, 363] width 1268 height 726
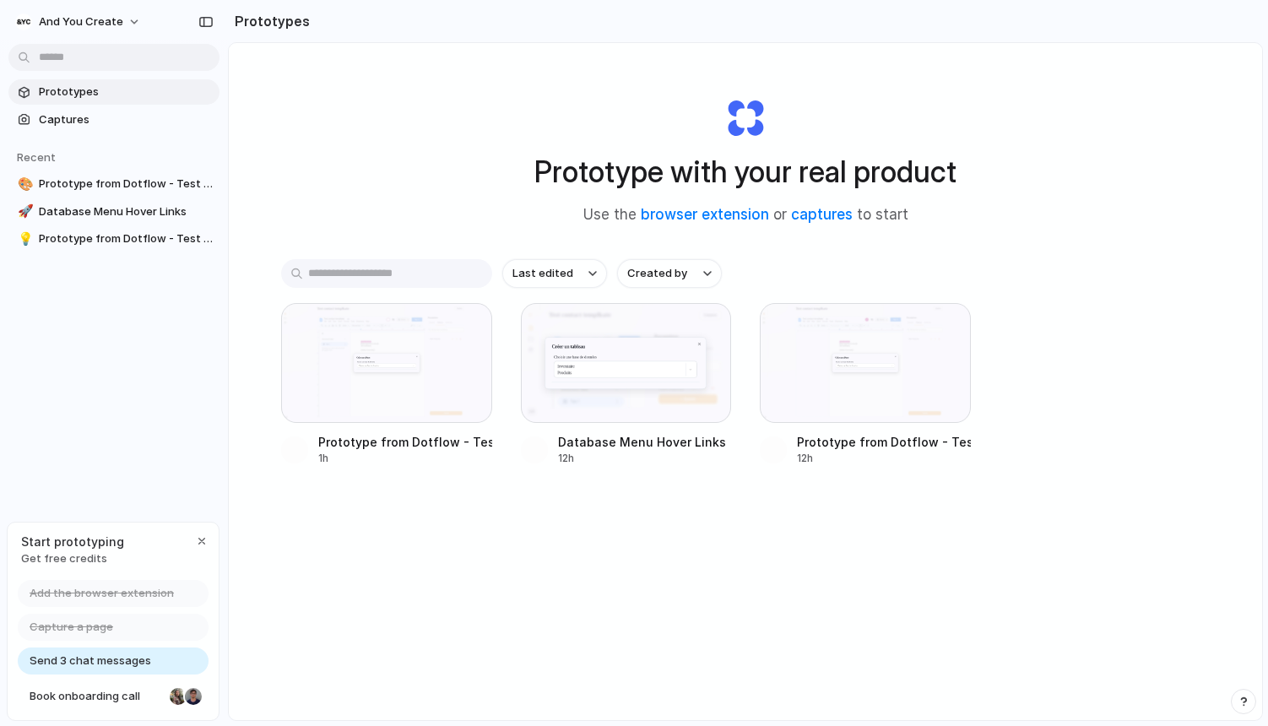
click at [326, 171] on div "Prototype with your real product Use the browser extension or captures to start…" at bounding box center [746, 426] width 1034 height 767
